Goal: Use online tool/utility: Utilize a website feature to perform a specific function

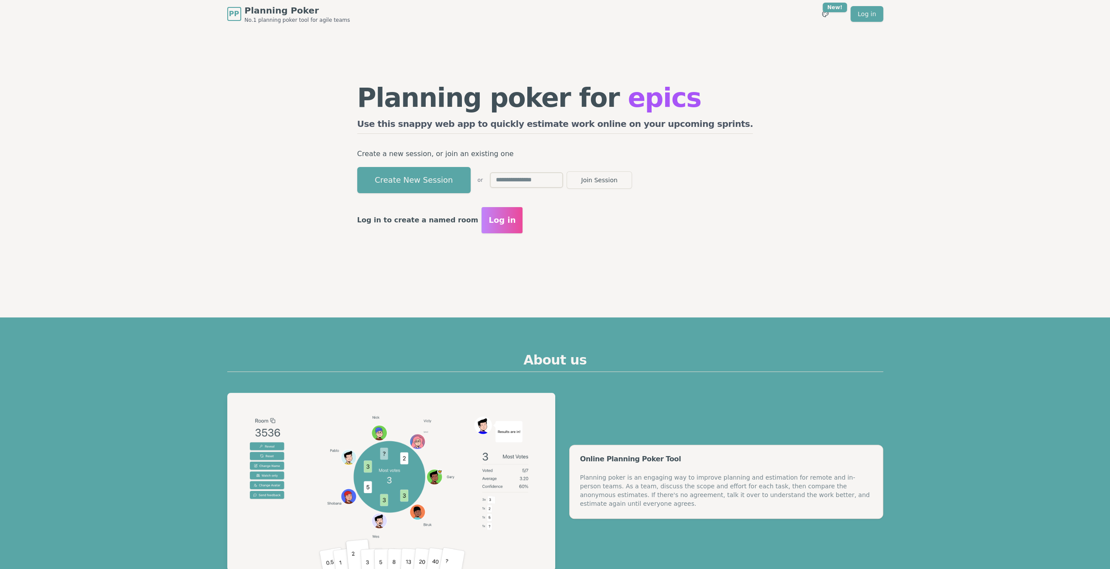
drag, startPoint x: 0, startPoint y: 0, endPoint x: 447, endPoint y: 187, distance: 484.6
click at [447, 187] on button "Create New Session" at bounding box center [413, 180] width 113 height 26
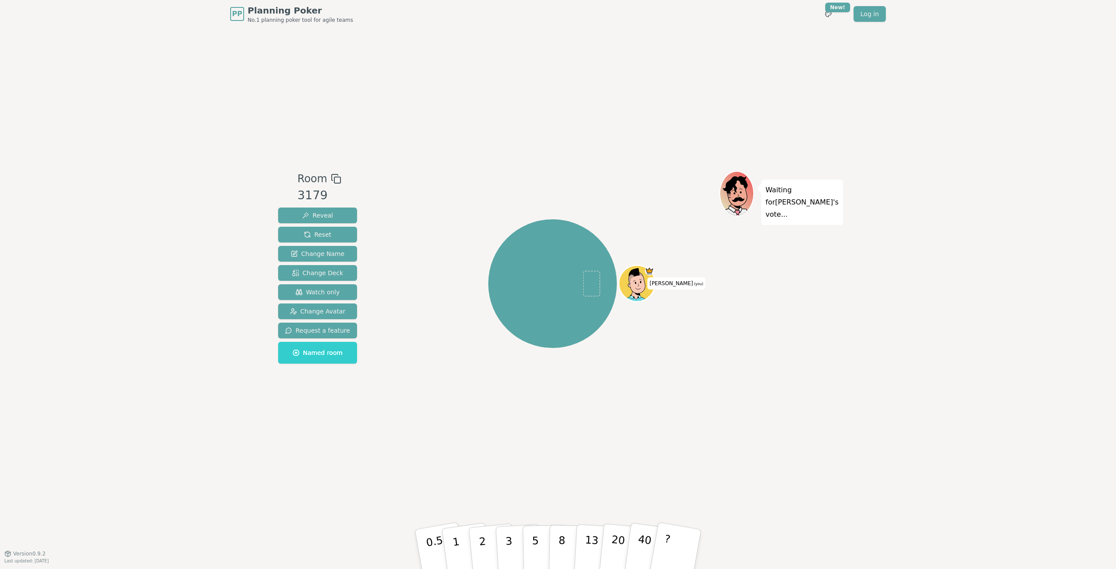
click at [317, 283] on div "Reveal Reset Change Name Change Deck Watch only Change Avatar Request a feature…" at bounding box center [317, 286] width 79 height 156
click at [317, 292] on span "Watch only" at bounding box center [318, 292] width 44 height 9
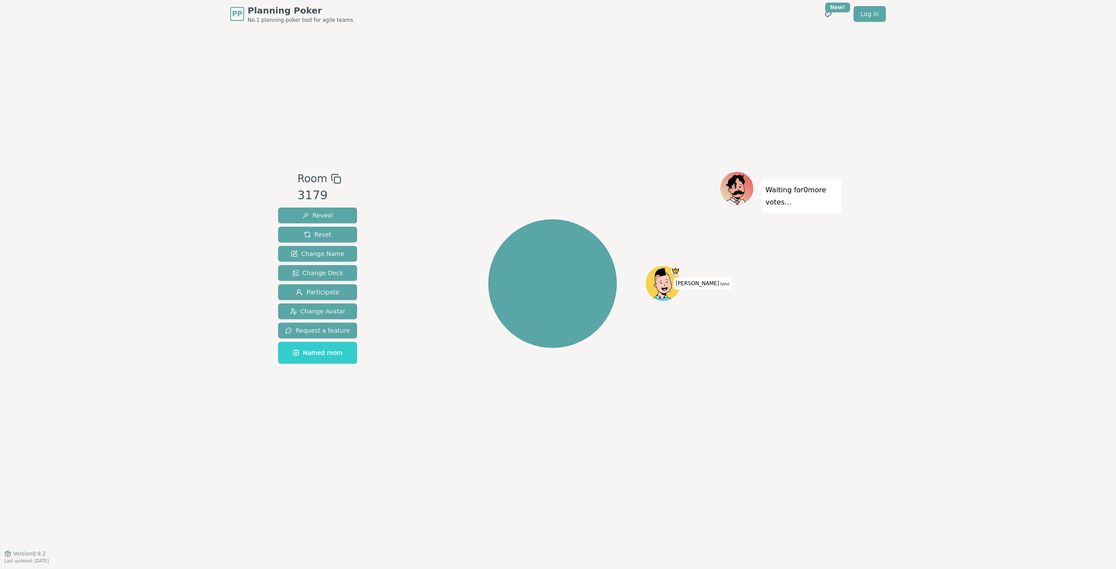
click at [438, 180] on div at bounding box center [553, 179] width 334 height 16
click at [174, 141] on div "PP Planning Poker No.1 planning poker tool for agile teams Toggle theme New! Lo…" at bounding box center [558, 284] width 1116 height 569
click at [140, 110] on div "PP Planning Poker No.1 planning poker tool for agile teams Toggle theme New! Lo…" at bounding box center [558, 284] width 1116 height 569
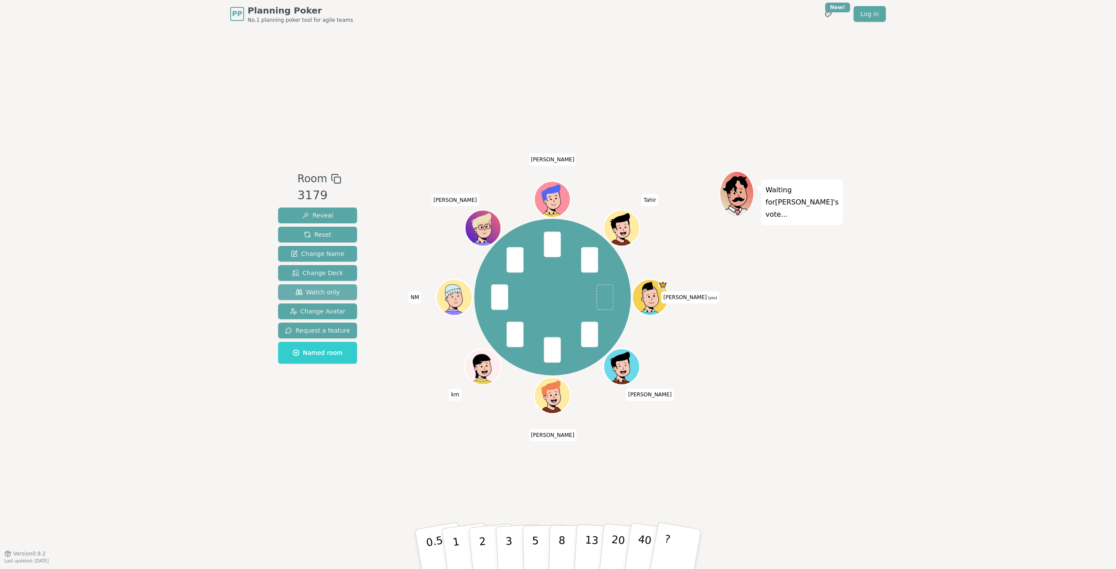
click at [320, 294] on span "Watch only" at bounding box center [318, 292] width 44 height 9
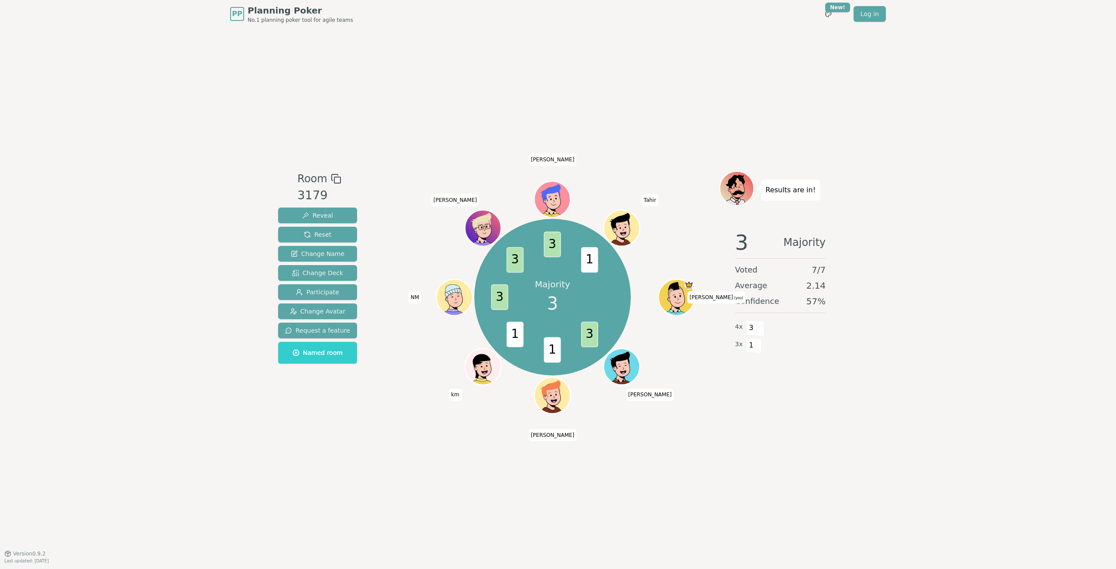
click at [695, 434] on div "Room 3179 Reveal Reset Change Name Change Deck Participate Change Avatar Reques…" at bounding box center [558, 291] width 567 height 526
click at [182, 57] on div "PP Planning Poker No.1 planning poker tool for agile teams Toggle theme New! Lo…" at bounding box center [558, 284] width 1116 height 569
click at [320, 211] on span "Reveal" at bounding box center [317, 215] width 31 height 9
click at [319, 215] on span "Reveal" at bounding box center [317, 215] width 31 height 9
click at [374, 221] on div "Room 3179 Reveal Reset Change Name Change Deck Participate Change Avatar Reques…" at bounding box center [558, 291] width 567 height 240
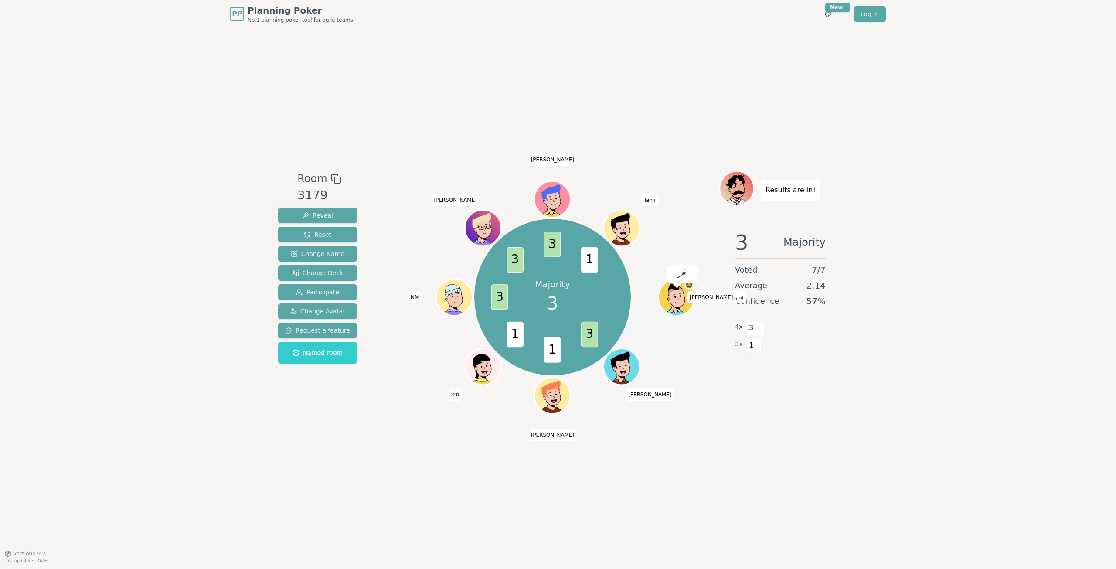
drag, startPoint x: 786, startPoint y: 429, endPoint x: 403, endPoint y: 248, distance: 423.3
click at [786, 429] on div "Room 3179 Reveal Reset Change Name Change Deck Participate Change Avatar Reques…" at bounding box center [558, 291] width 567 height 526
click at [311, 232] on span "Reset" at bounding box center [317, 234] width 27 height 9
